Goal: Information Seeking & Learning: Learn about a topic

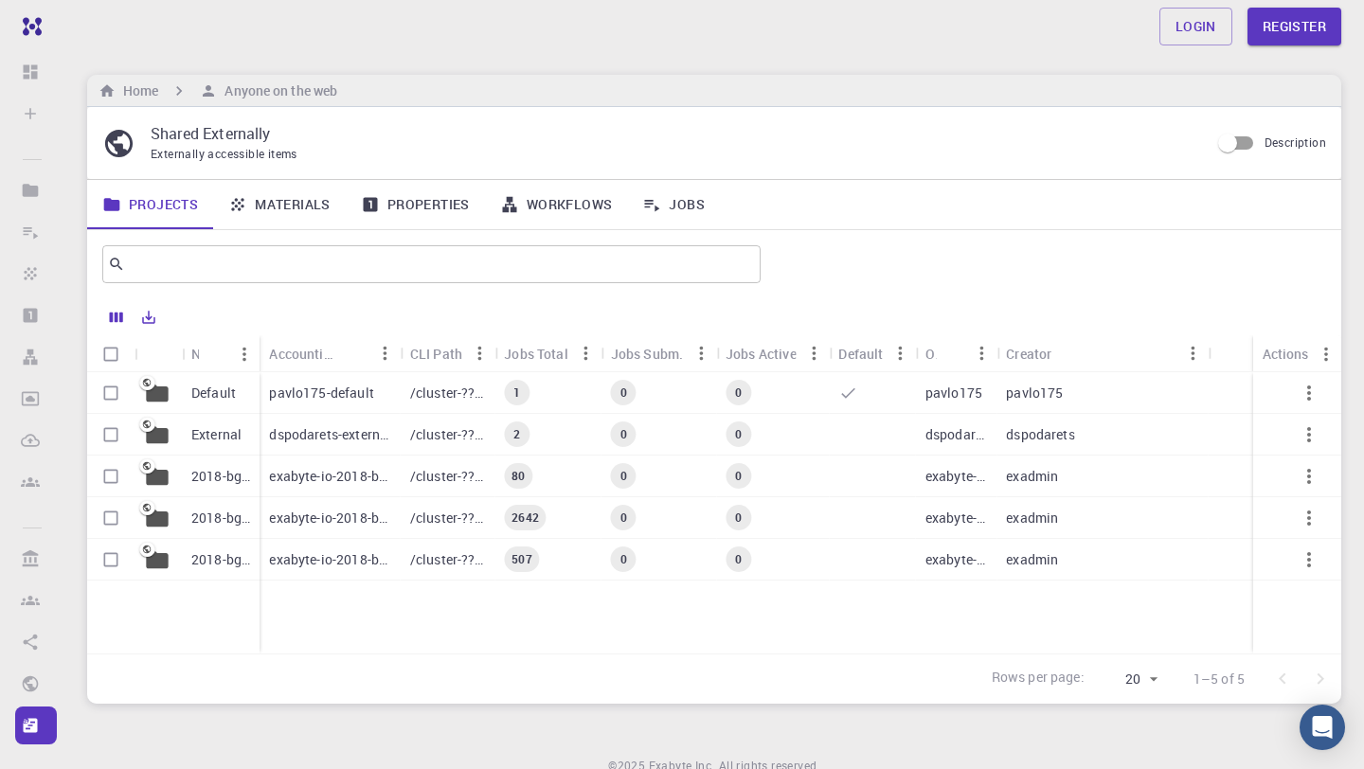
click at [315, 199] on link "Materials" at bounding box center [279, 204] width 133 height 49
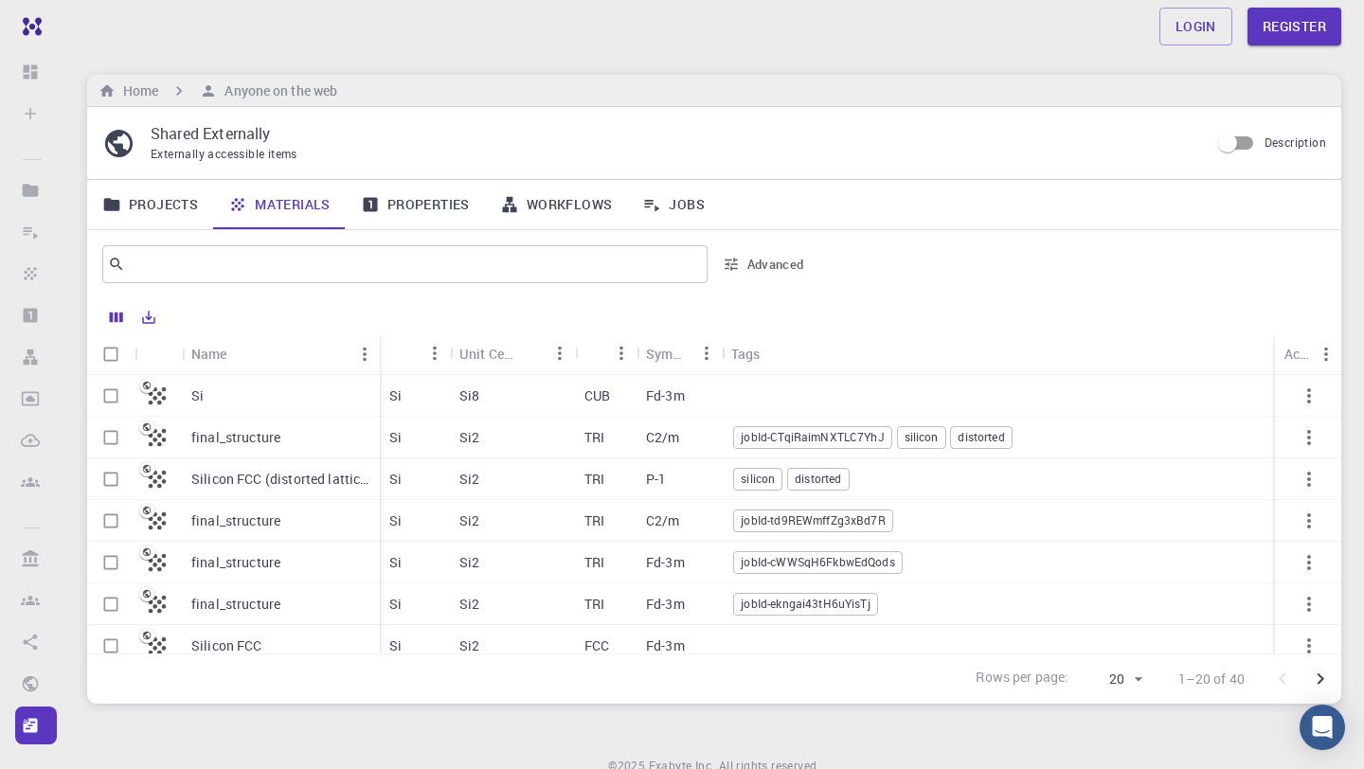
scroll to position [44, 0]
click at [290, 472] on p "Silicon FCC (distorted lattice)" at bounding box center [280, 474] width 179 height 19
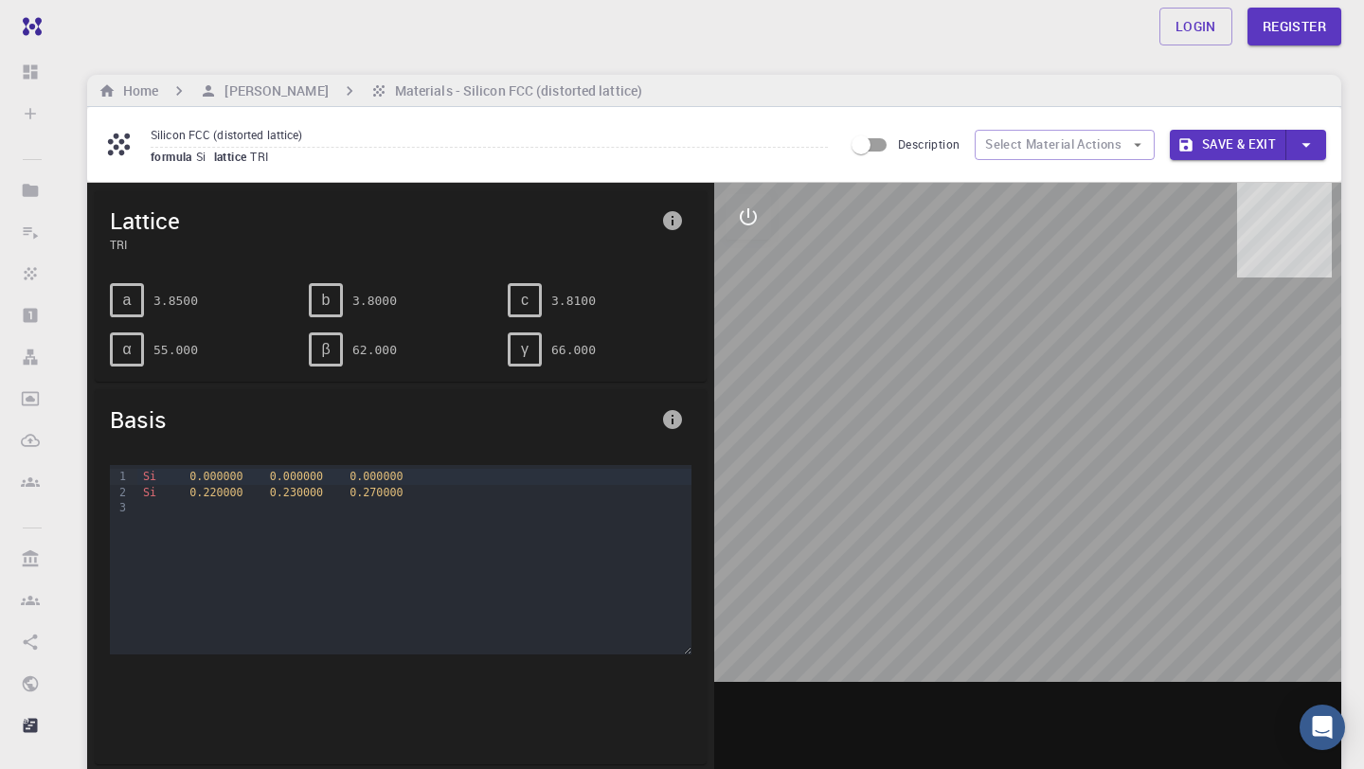
drag, startPoint x: 928, startPoint y: 380, endPoint x: 981, endPoint y: 369, distance: 54.1
click at [981, 369] on div at bounding box center [1027, 477] width 627 height 589
drag, startPoint x: 1023, startPoint y: 378, endPoint x: 1124, endPoint y: 371, distance: 101.6
click at [1124, 371] on div at bounding box center [1027, 477] width 627 height 589
drag, startPoint x: 1043, startPoint y: 432, endPoint x: 1043, endPoint y: 456, distance: 23.7
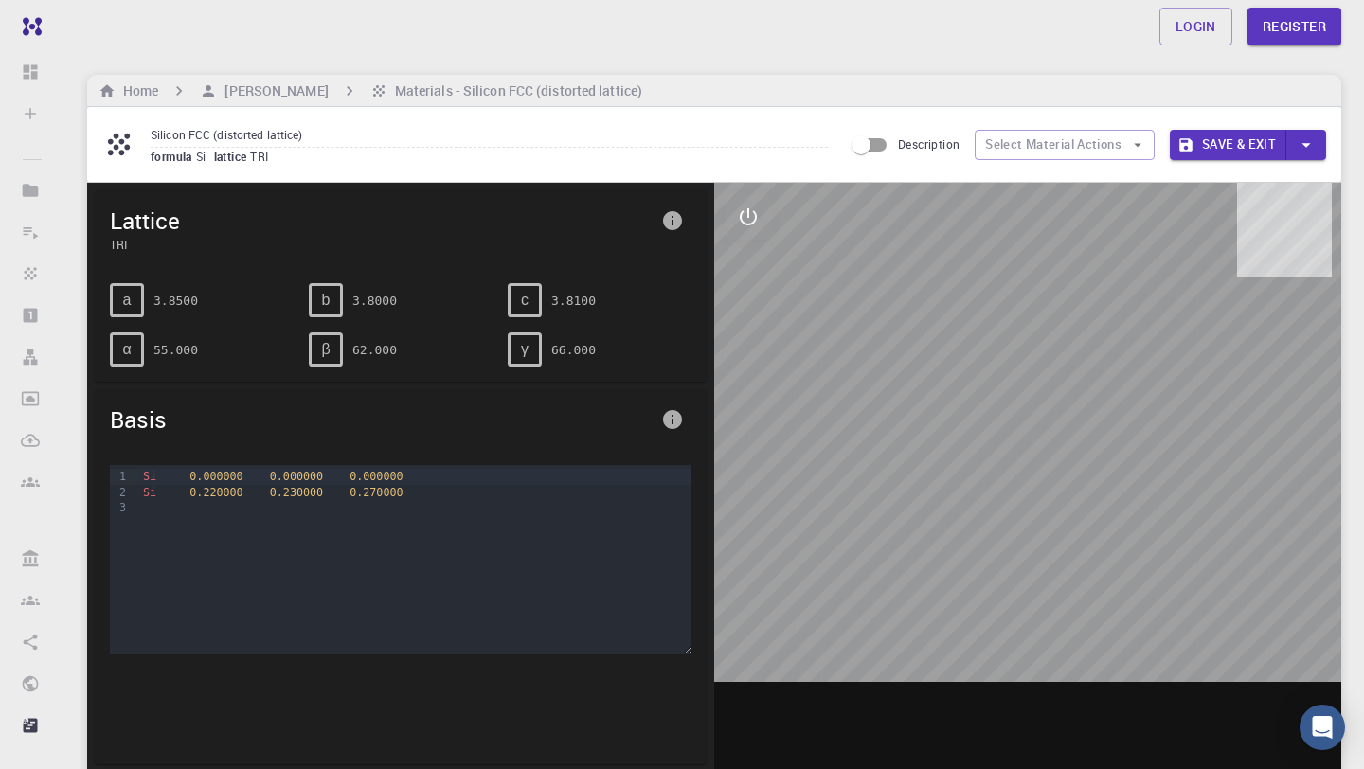
click at [1043, 456] on div at bounding box center [1027, 477] width 627 height 589
click at [1064, 522] on div at bounding box center [1027, 477] width 627 height 589
drag, startPoint x: 1065, startPoint y: 529, endPoint x: 1048, endPoint y: 550, distance: 26.3
click at [1048, 550] on div at bounding box center [1027, 477] width 627 height 589
drag, startPoint x: 1002, startPoint y: 465, endPoint x: 1029, endPoint y: 504, distance: 47.0
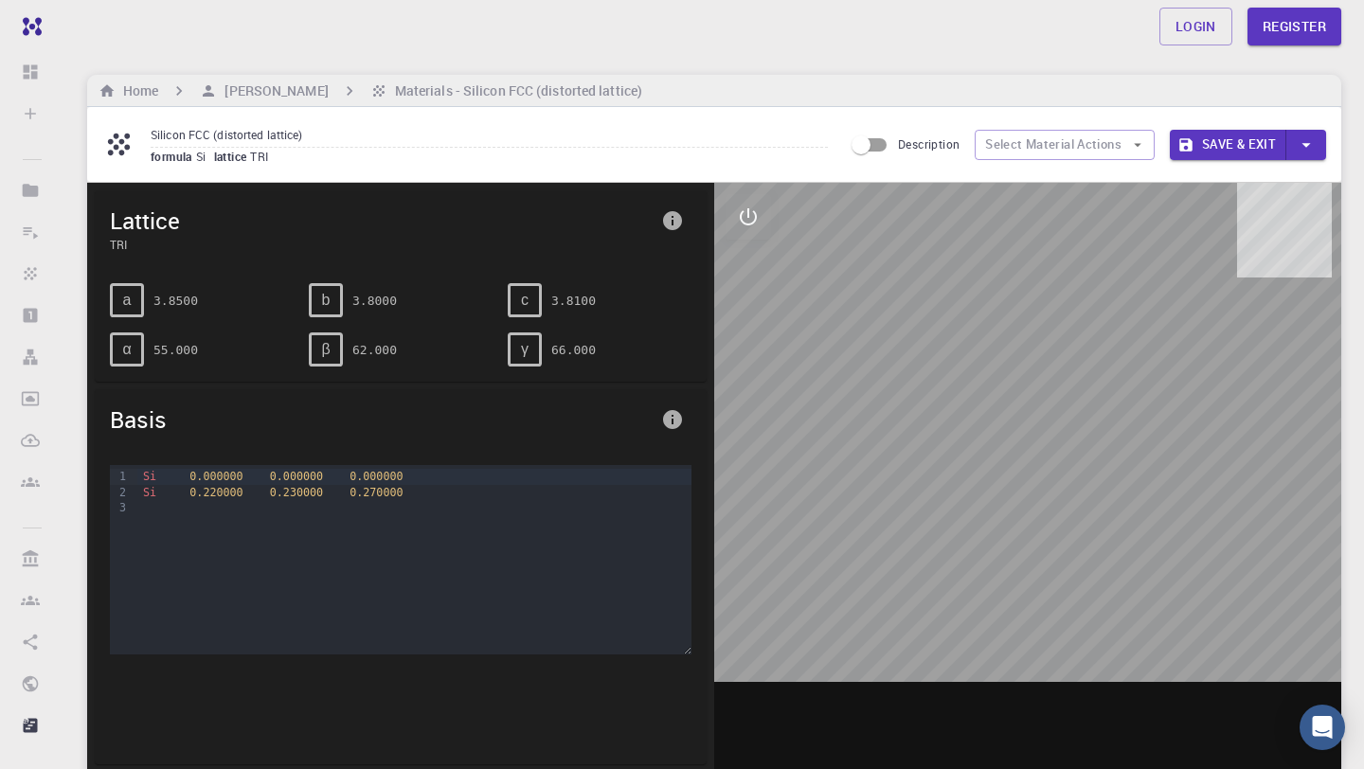
click at [1023, 503] on div at bounding box center [1027, 477] width 627 height 589
click at [1095, 560] on div at bounding box center [1027, 477] width 627 height 589
drag, startPoint x: 818, startPoint y: 499, endPoint x: 818, endPoint y: 421, distance: 78.6
click at [818, 421] on div at bounding box center [1027, 477] width 627 height 589
click at [739, 224] on icon "interactive" at bounding box center [748, 217] width 23 height 23
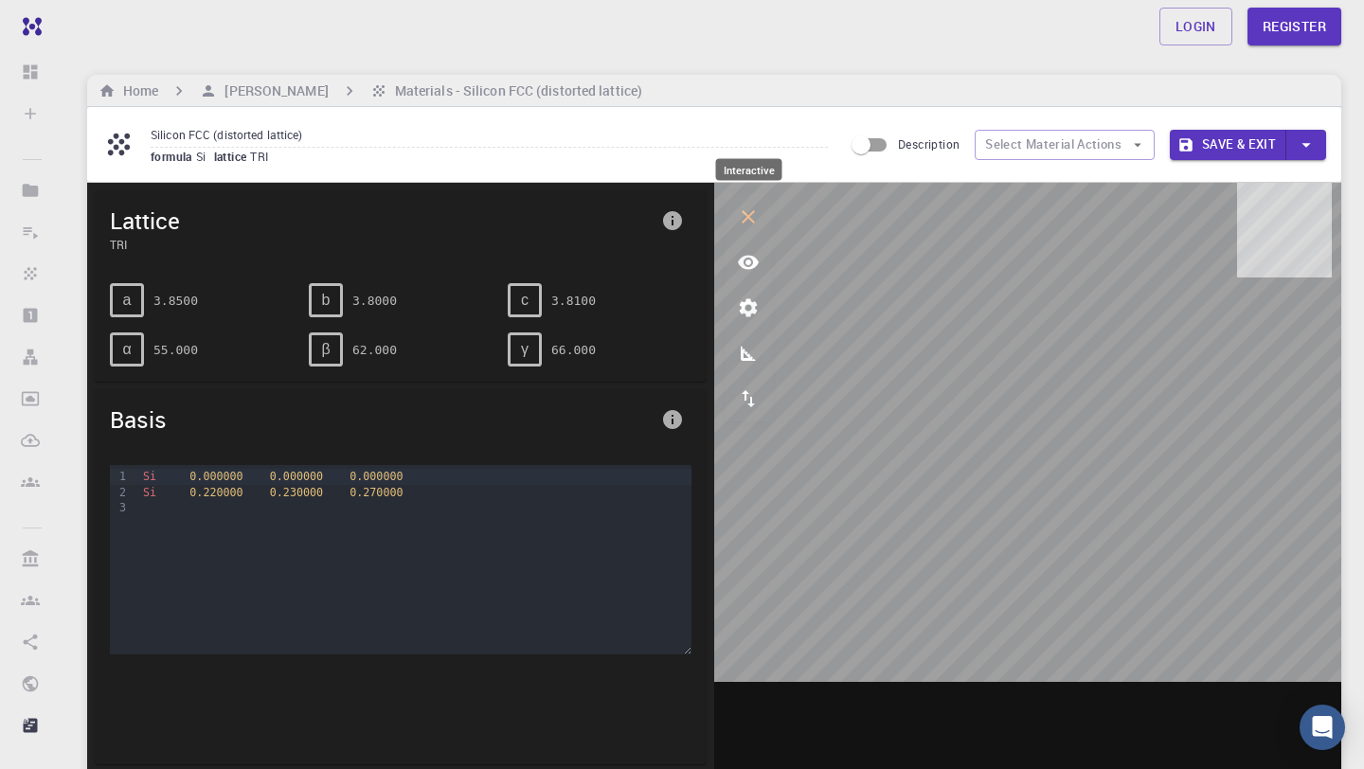
click at [749, 217] on icon "interactive" at bounding box center [748, 216] width 13 height 13
